Goal: Find specific page/section: Find specific page/section

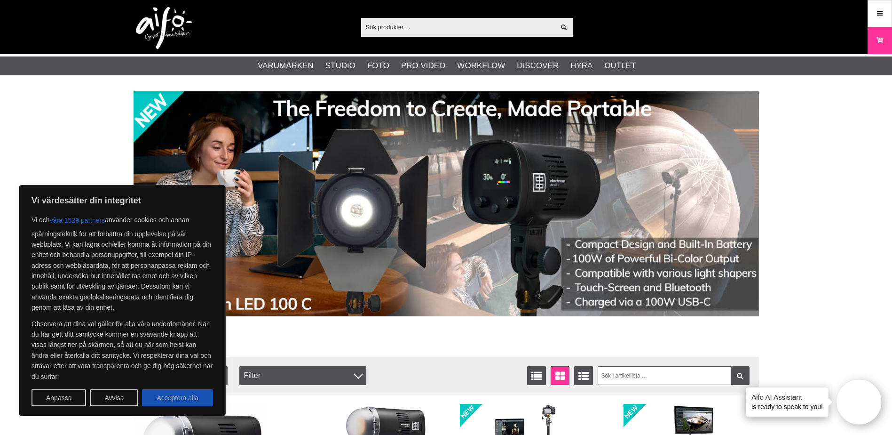
click at [199, 396] on button "Acceptera alla" at bounding box center [177, 397] width 71 height 17
checkbox input "true"
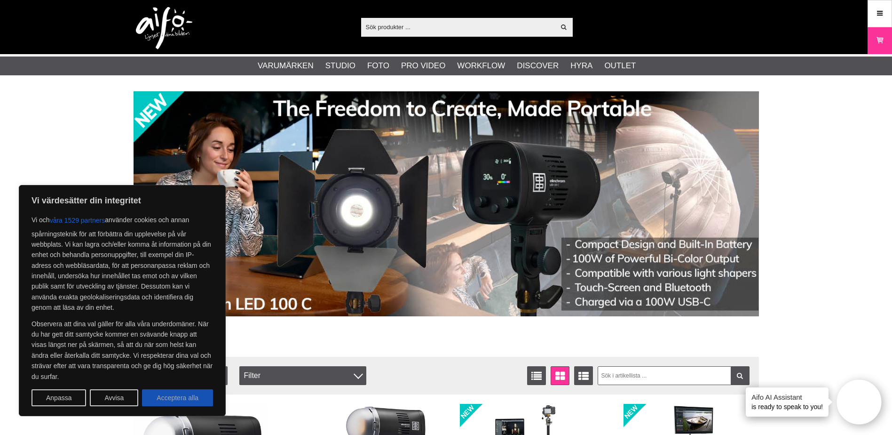
checkbox input "true"
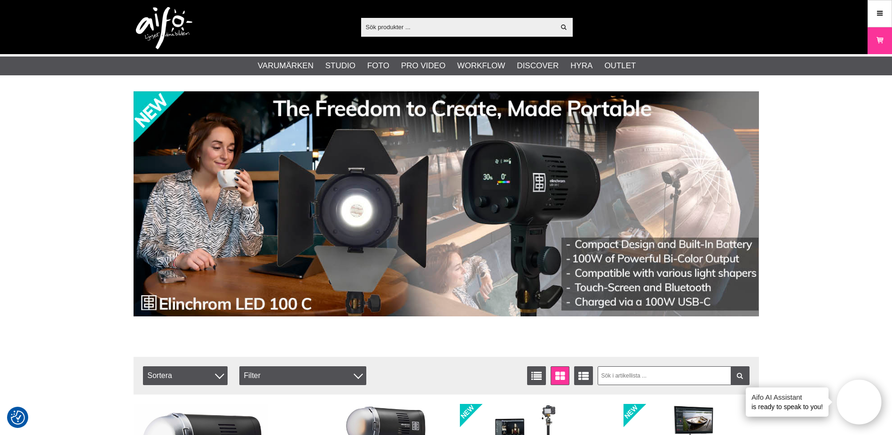
click at [474, 26] on input "text" at bounding box center [458, 27] width 194 height 14
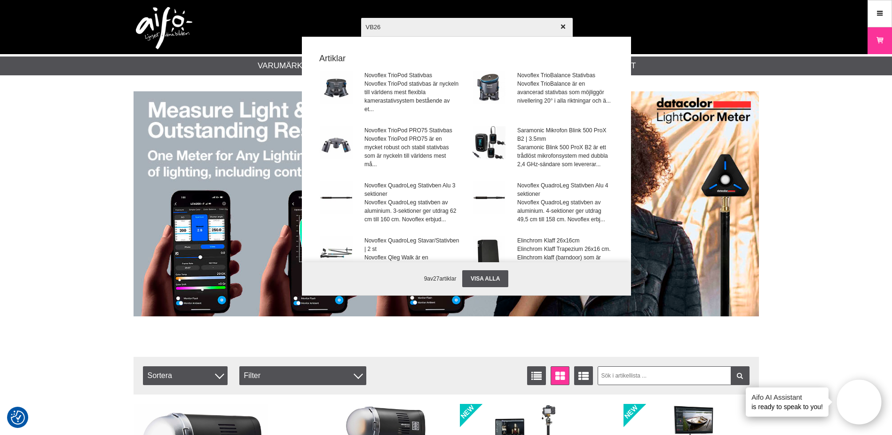
type input "VB26A"
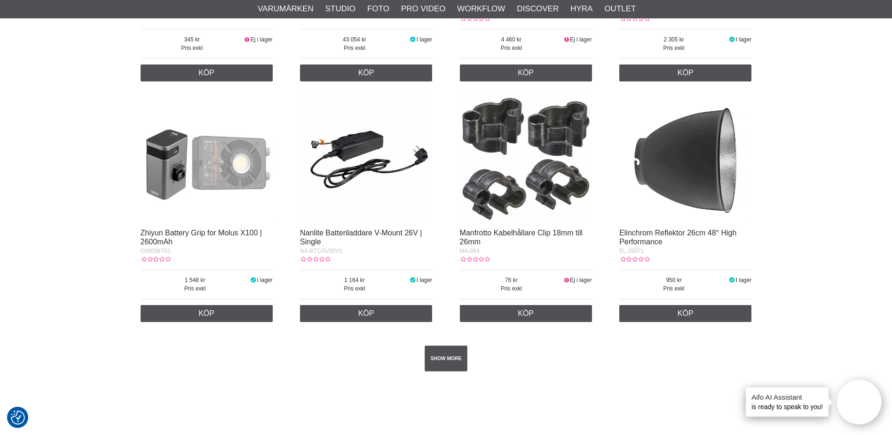
scroll to position [1599, 0]
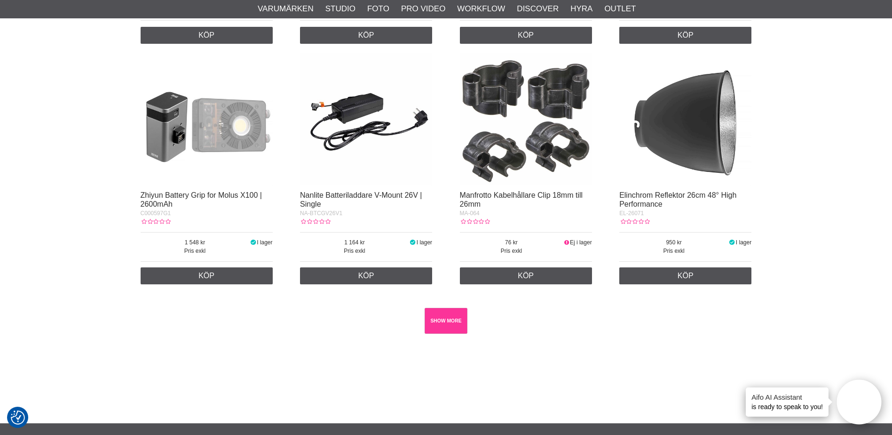
click at [458, 319] on link "SHOW MORE" at bounding box center [446, 321] width 43 height 26
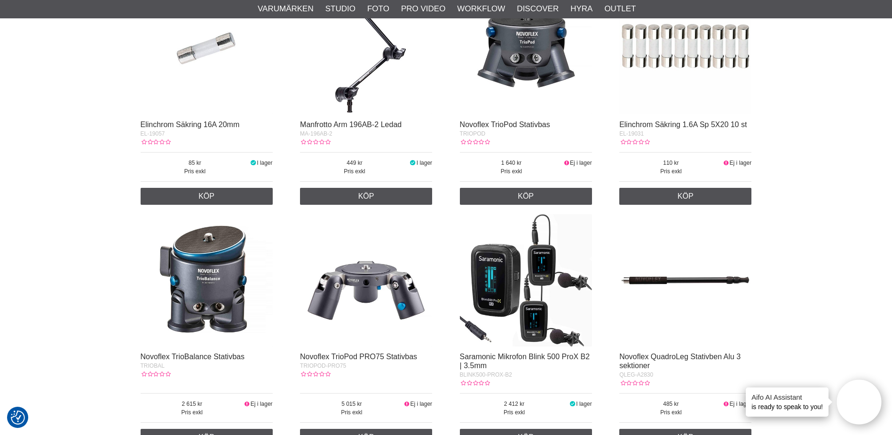
scroll to position [0, 0]
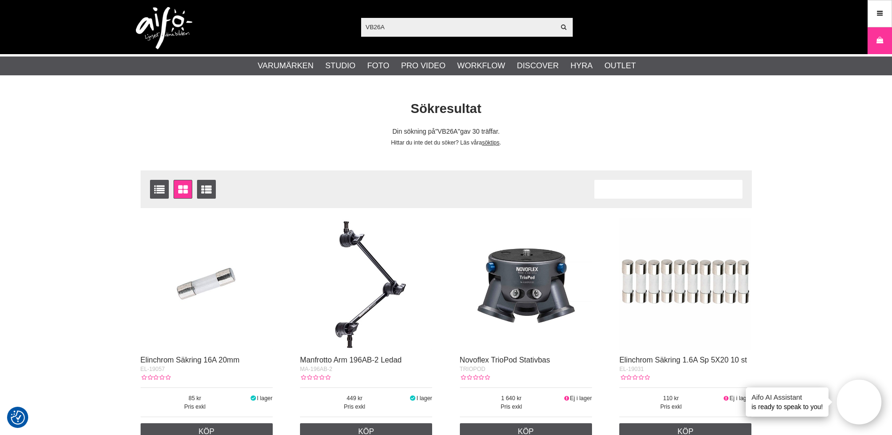
click at [413, 24] on input "VB26A" at bounding box center [458, 27] width 194 height 14
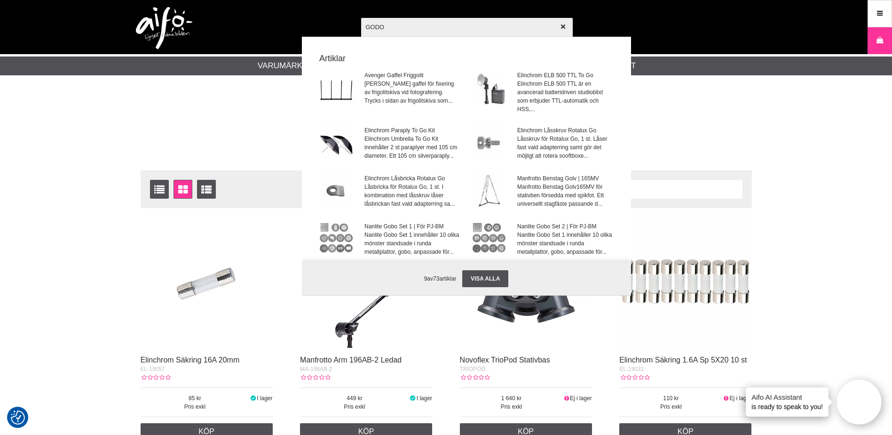
type input "GODOX"
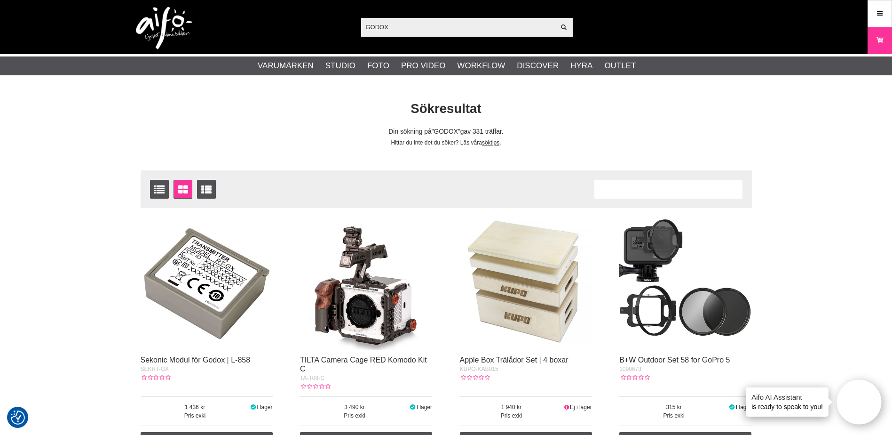
click at [222, 294] on img at bounding box center [207, 283] width 132 height 132
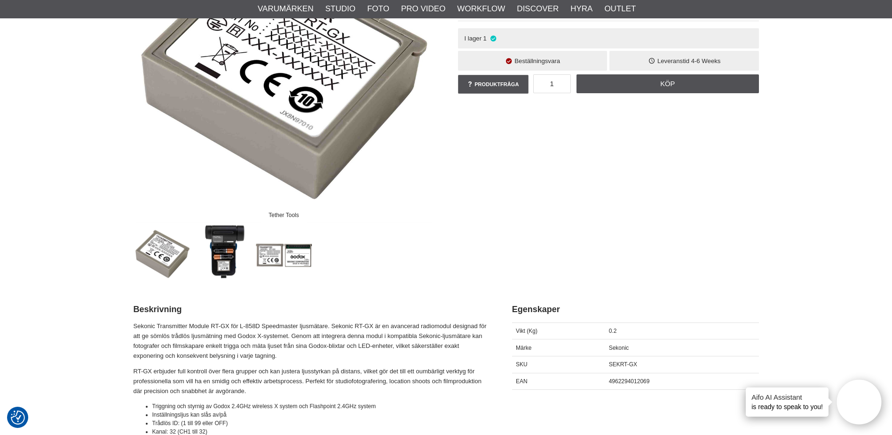
scroll to position [188, 0]
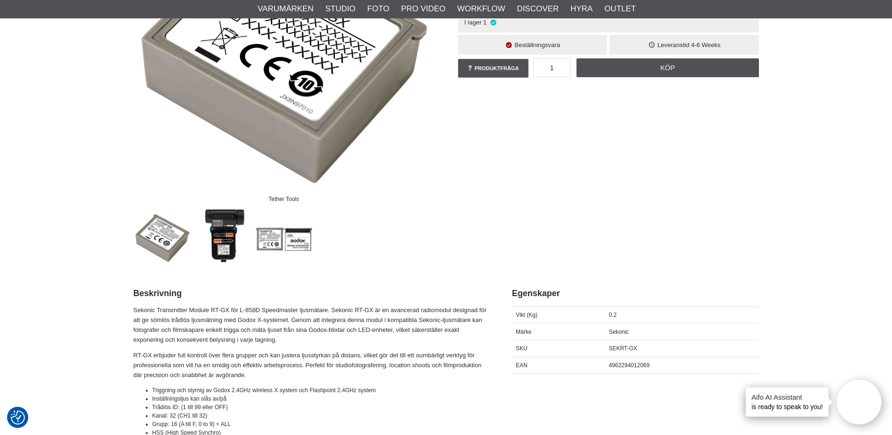
click at [146, 238] on img at bounding box center [162, 237] width 57 height 57
click at [222, 237] on img at bounding box center [223, 237] width 57 height 57
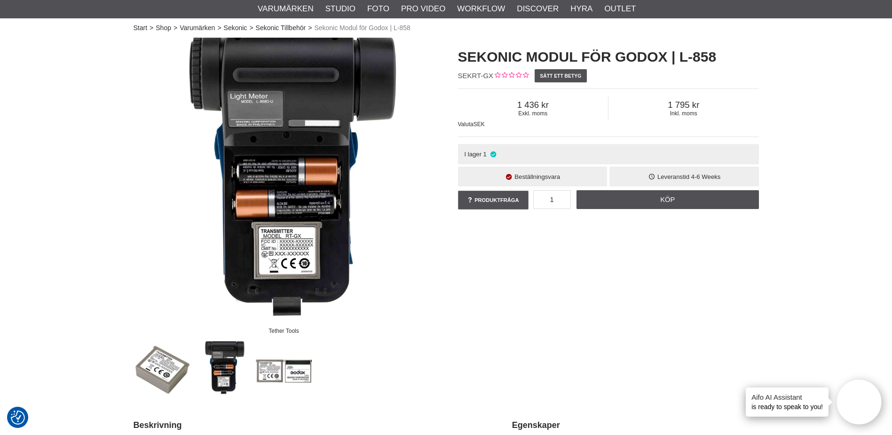
scroll to position [47, 0]
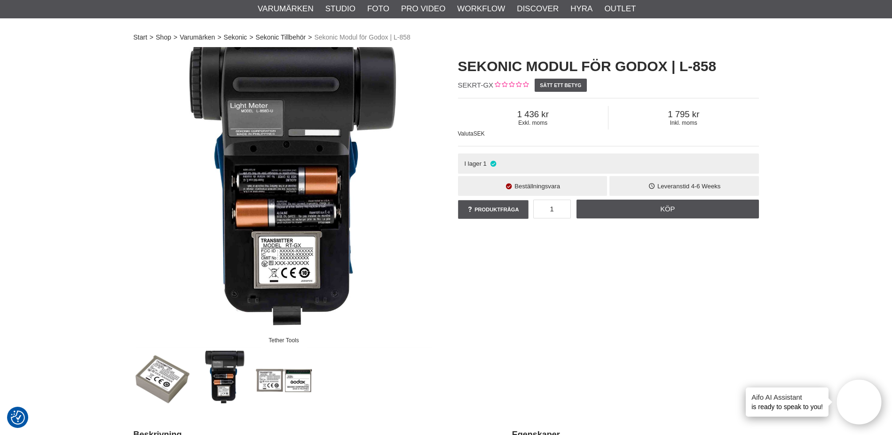
click at [268, 377] on img at bounding box center [283, 378] width 57 height 57
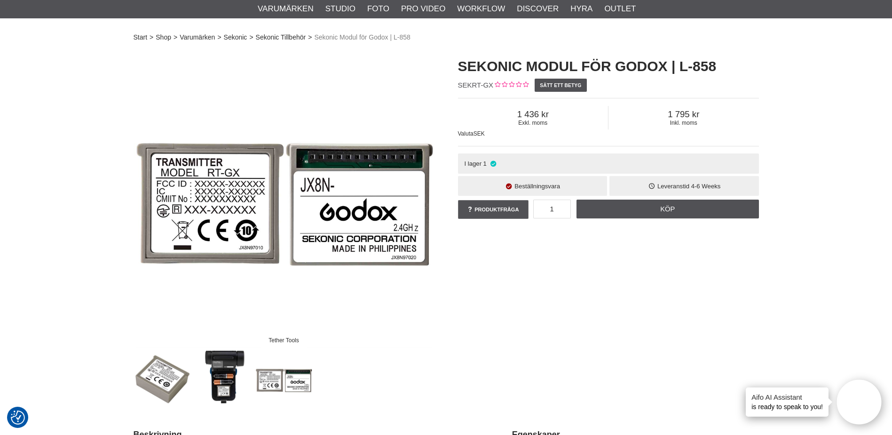
click at [305, 378] on img at bounding box center [283, 378] width 57 height 57
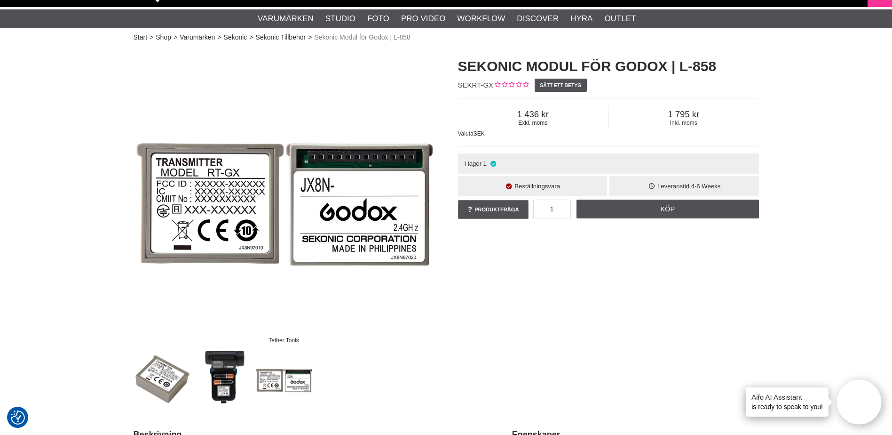
scroll to position [0, 0]
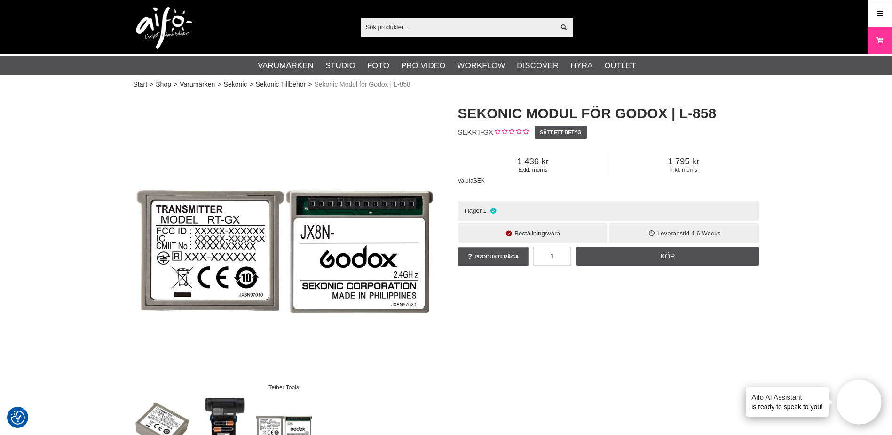
click at [432, 20] on input "text" at bounding box center [458, 27] width 194 height 14
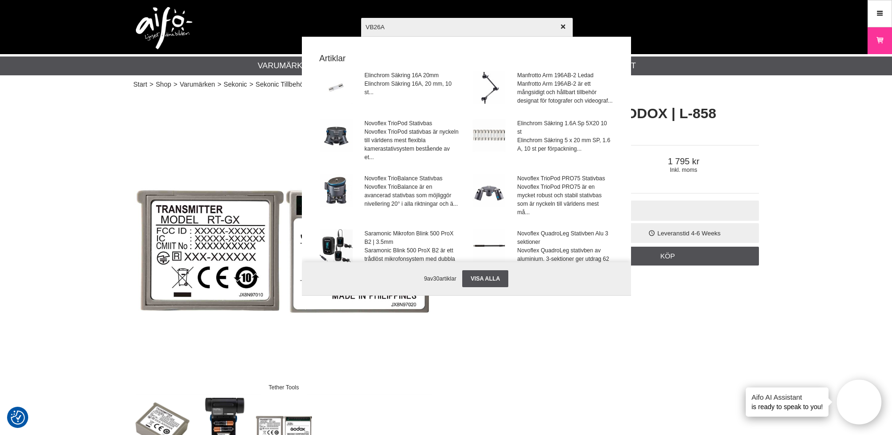
type input "VB26A"
click at [202, 144] on div at bounding box center [446, 217] width 892 height 435
